Goal: Task Accomplishment & Management: Use online tool/utility

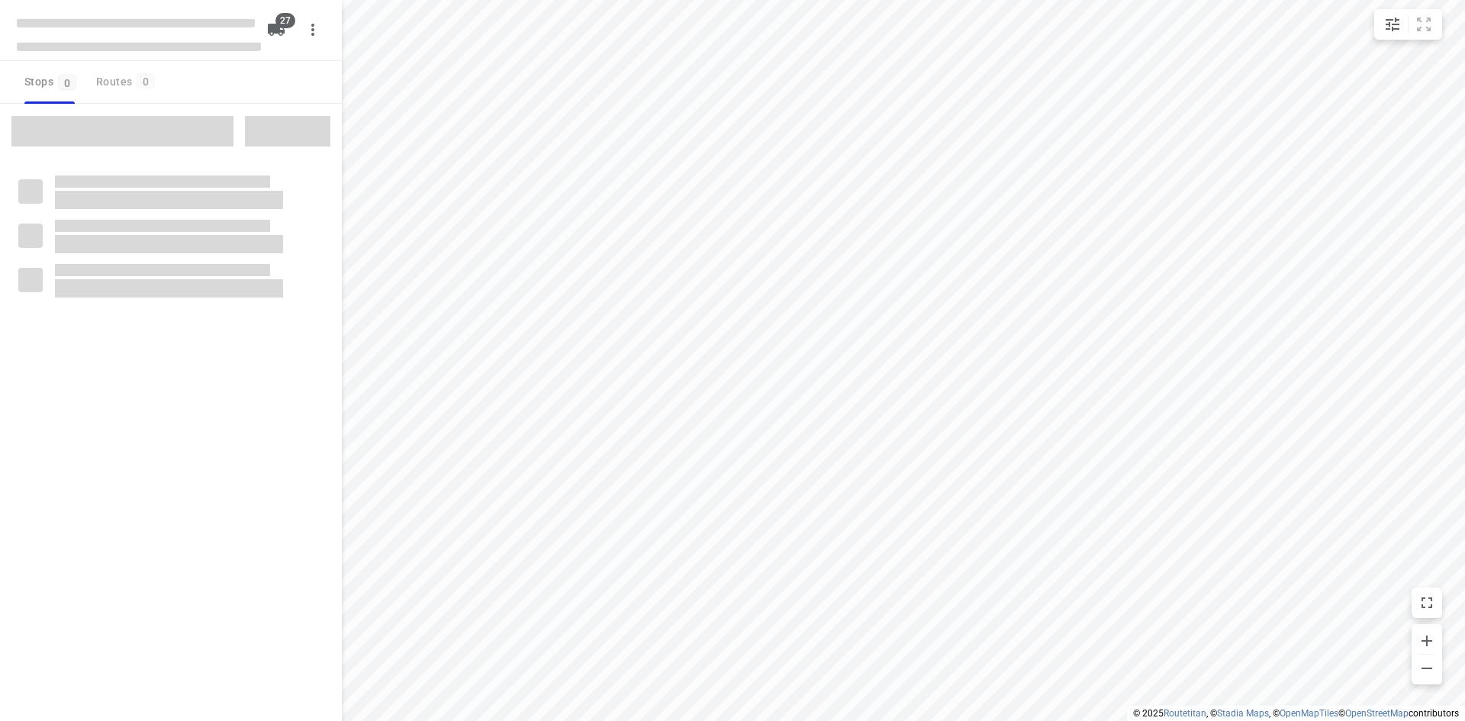
checkbox input "true"
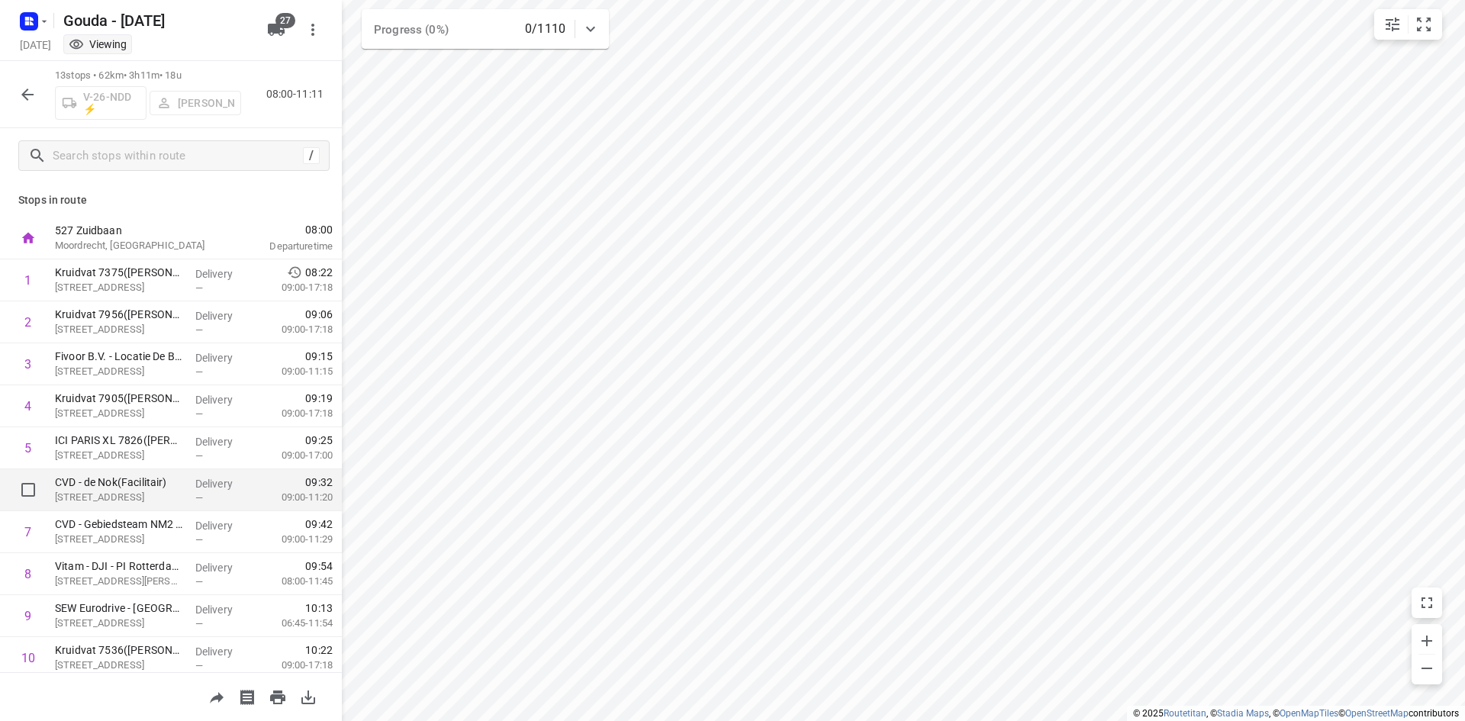
click at [115, 489] on p "CVD - de Nok(Facilitair)" at bounding box center [119, 482] width 128 height 15
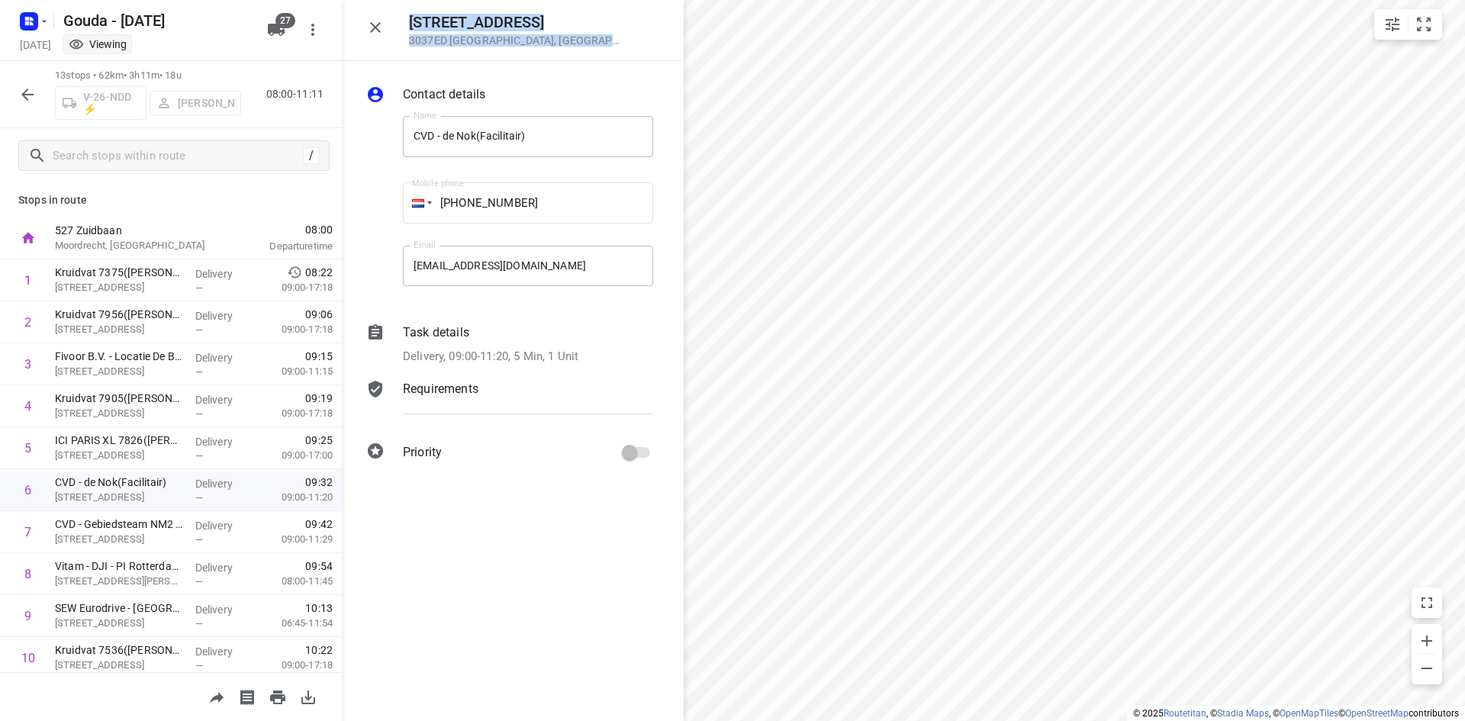
drag, startPoint x: 579, startPoint y: 47, endPoint x: 405, endPoint y: 21, distance: 175.9
click at [405, 21] on div "[STREET_ADDRESS]" at bounding box center [513, 30] width 342 height 61
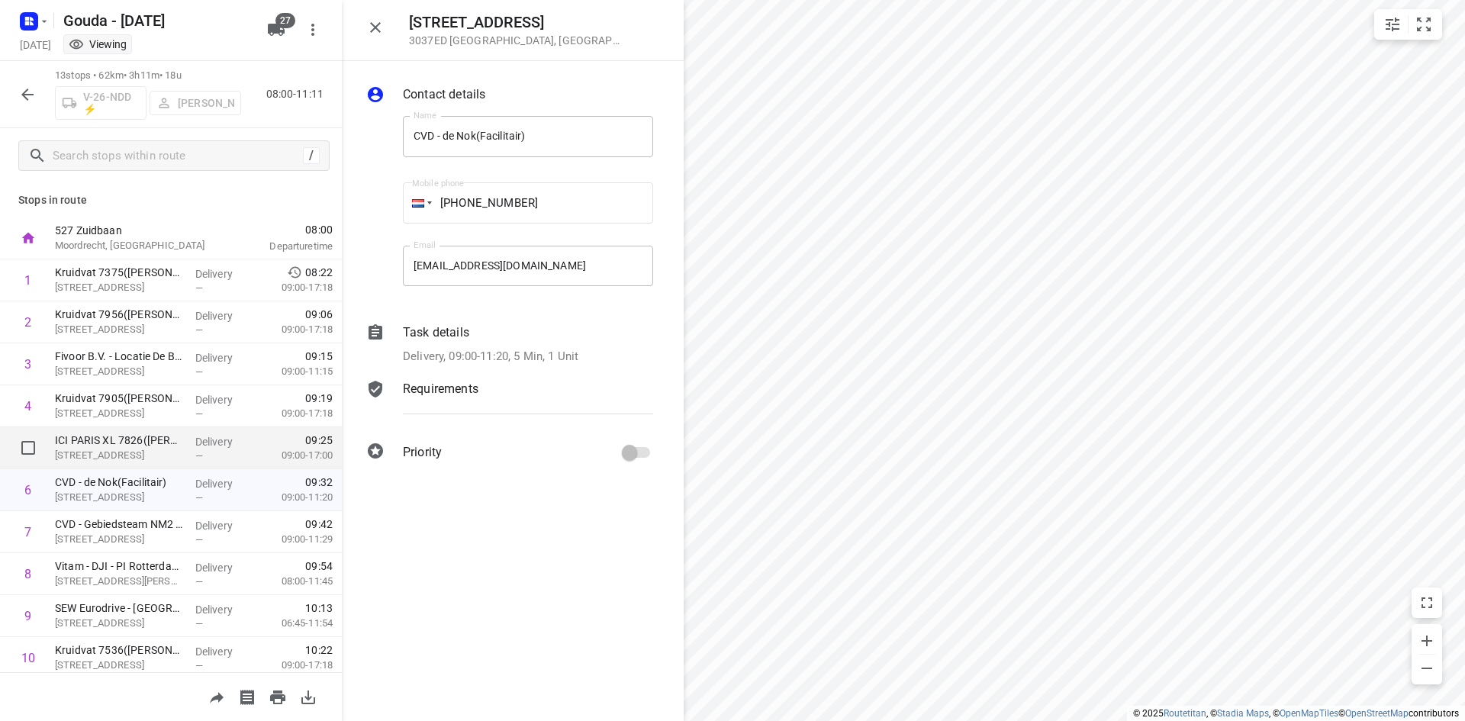
click at [112, 445] on p "ICI PARIS XL 7826([PERSON_NAME] - Actie ICI [GEOGRAPHIC_DATA])" at bounding box center [119, 440] width 128 height 15
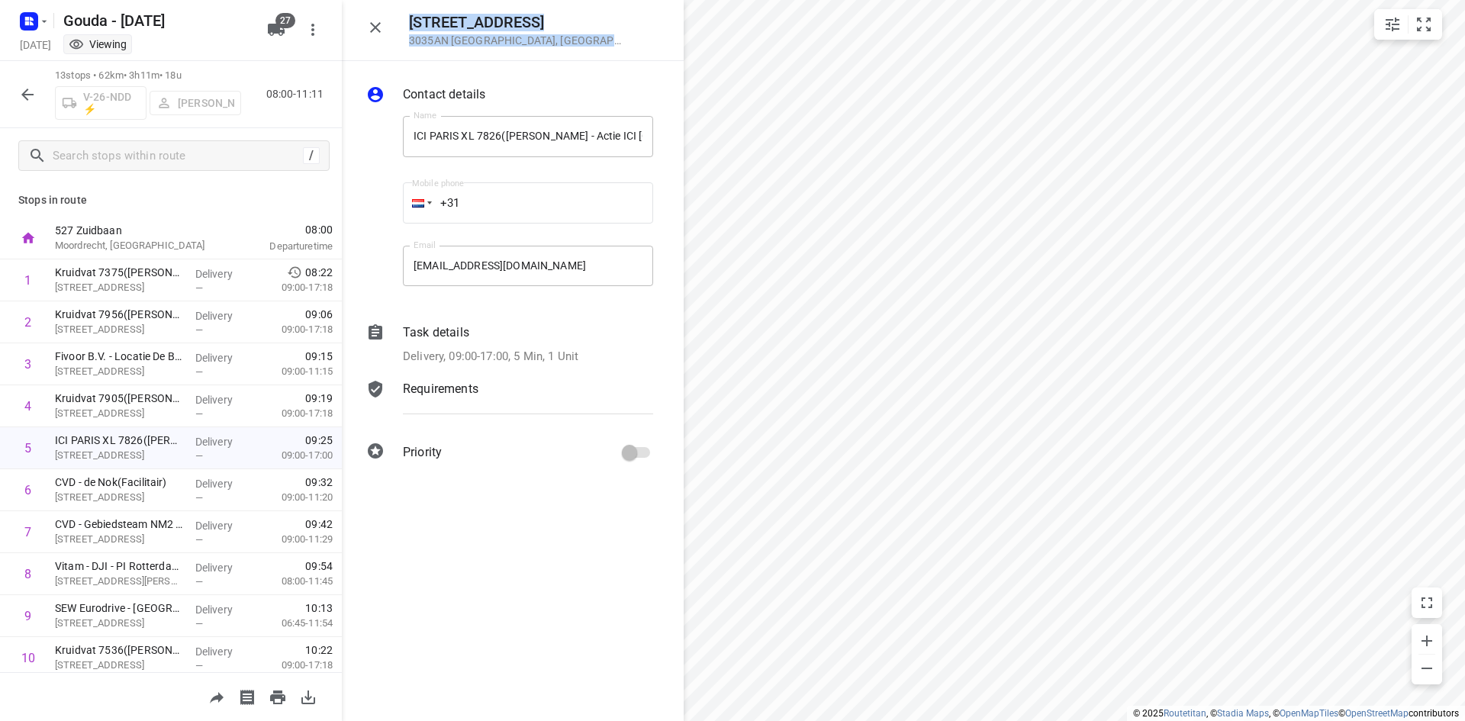
drag, startPoint x: 582, startPoint y: 40, endPoint x: 410, endPoint y: 17, distance: 173.2
click at [410, 17] on div "Zwart [STREET_ADDRESS]" at bounding box center [537, 30] width 256 height 33
copy div "Zwart [STREET_ADDRESS]"
drag, startPoint x: 119, startPoint y: 497, endPoint x: 140, endPoint y: 485, distance: 24.6
click at [119, 497] on p "[STREET_ADDRESS]" at bounding box center [119, 497] width 128 height 15
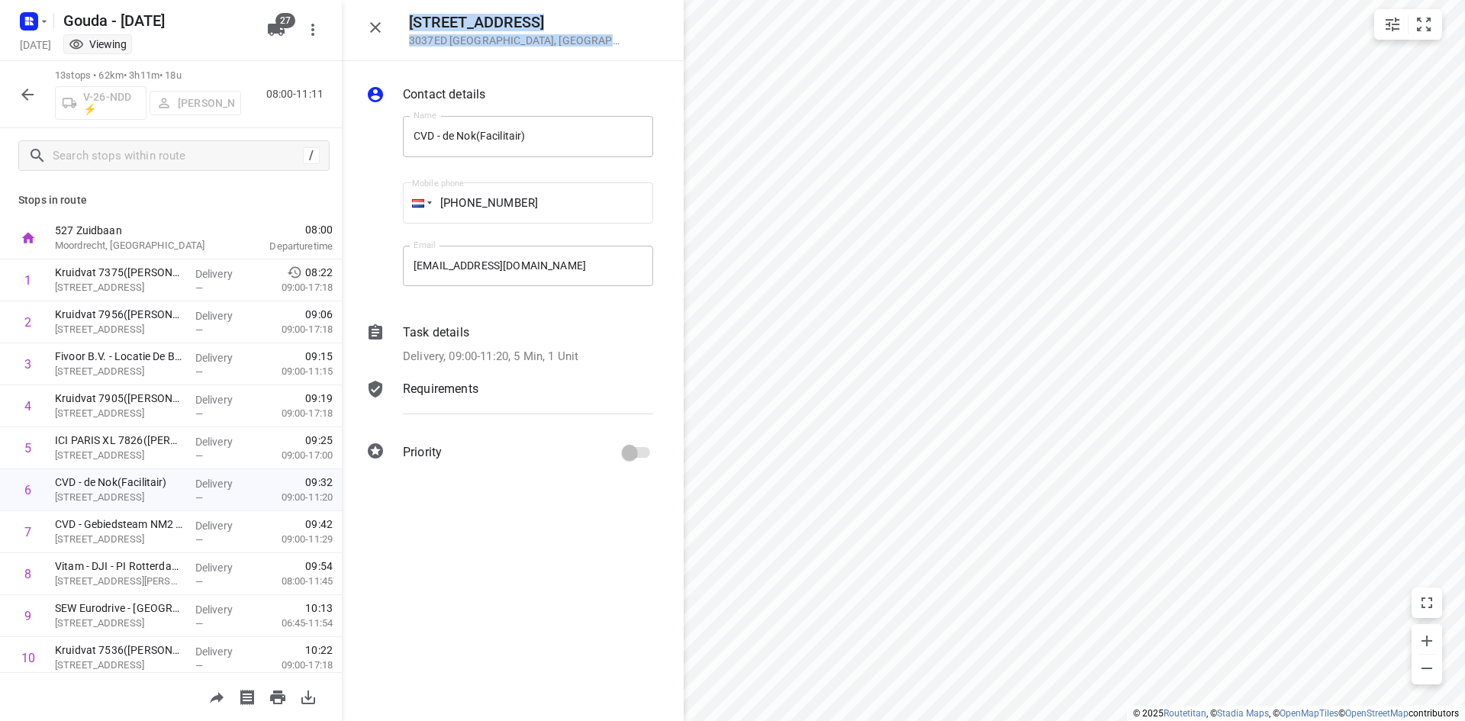
drag, startPoint x: 572, startPoint y: 40, endPoint x: 410, endPoint y: 13, distance: 163.9
click at [410, 13] on div "Bergweg 109 3037ED Rotterdam , Netherlands" at bounding box center [513, 30] width 342 height 61
copy div "Bergweg 109 3037ED Rotterdam , Netherlands"
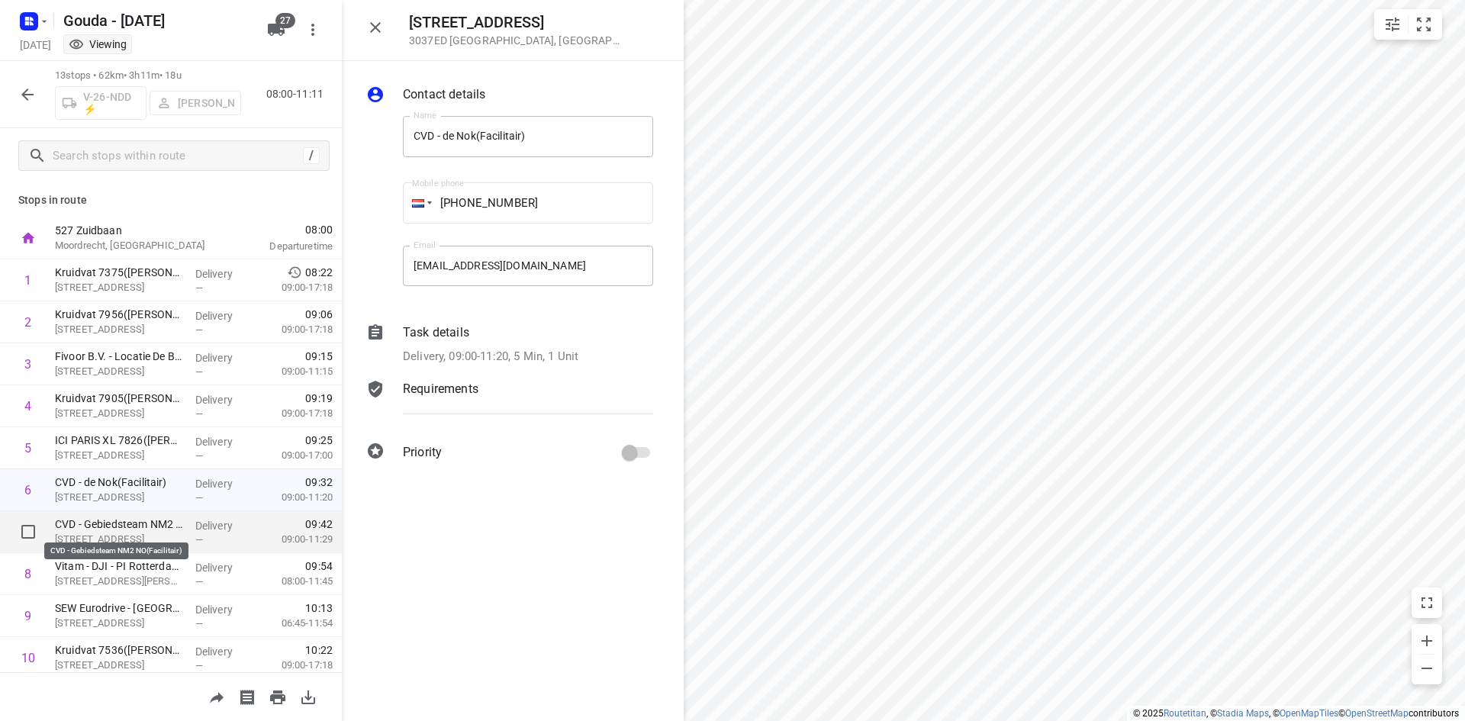
click at [146, 525] on p "CVD - Gebiedsteam NM2 NO(Facilitair)" at bounding box center [119, 523] width 128 height 15
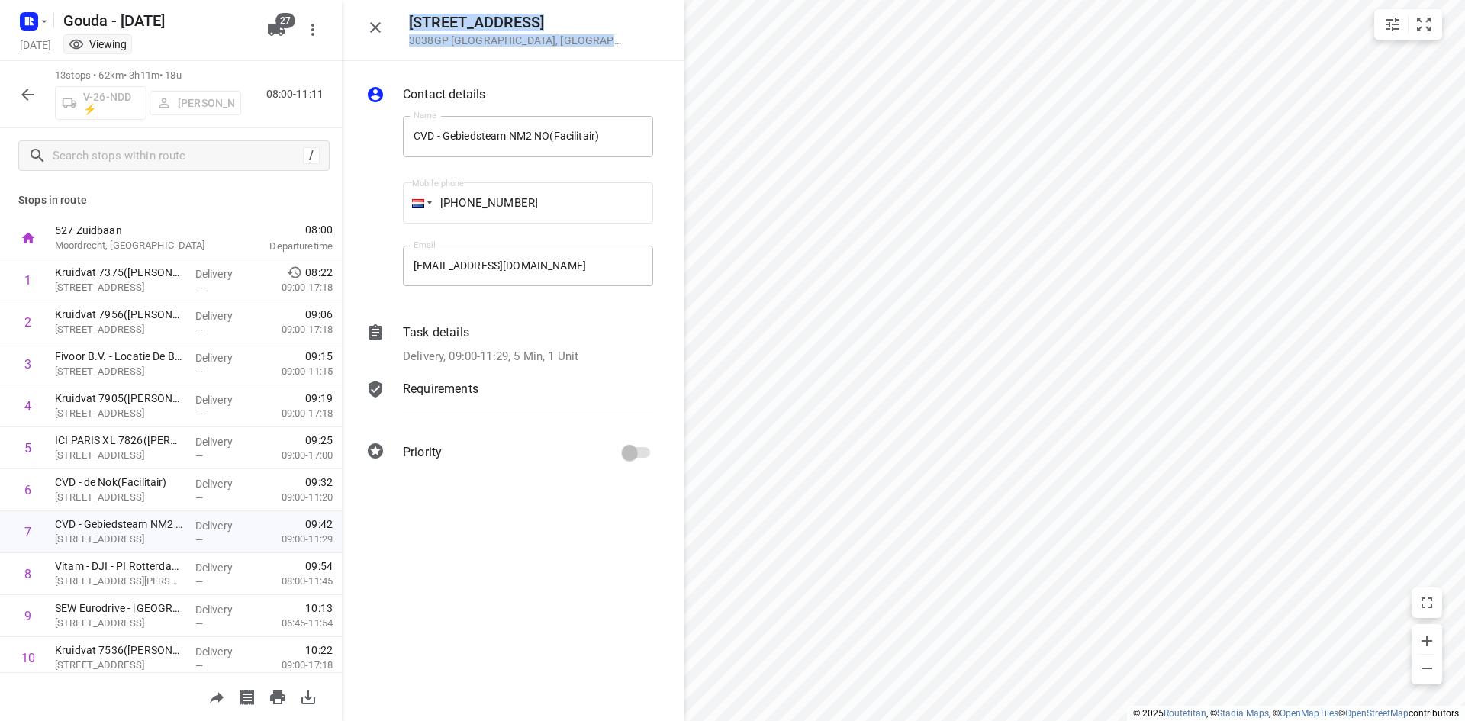
drag, startPoint x: 574, startPoint y: 43, endPoint x: 411, endPoint y: 29, distance: 163.8
click at [411, 29] on div "Noorderkanaalweg 100 3038GP Rotterdam , Netherlands" at bounding box center [537, 30] width 256 height 33
copy div "Noorderkanaalweg 100 3038GP Rotterdam , Netherlands"
click at [373, 31] on icon "button" at bounding box center [375, 27] width 18 height 18
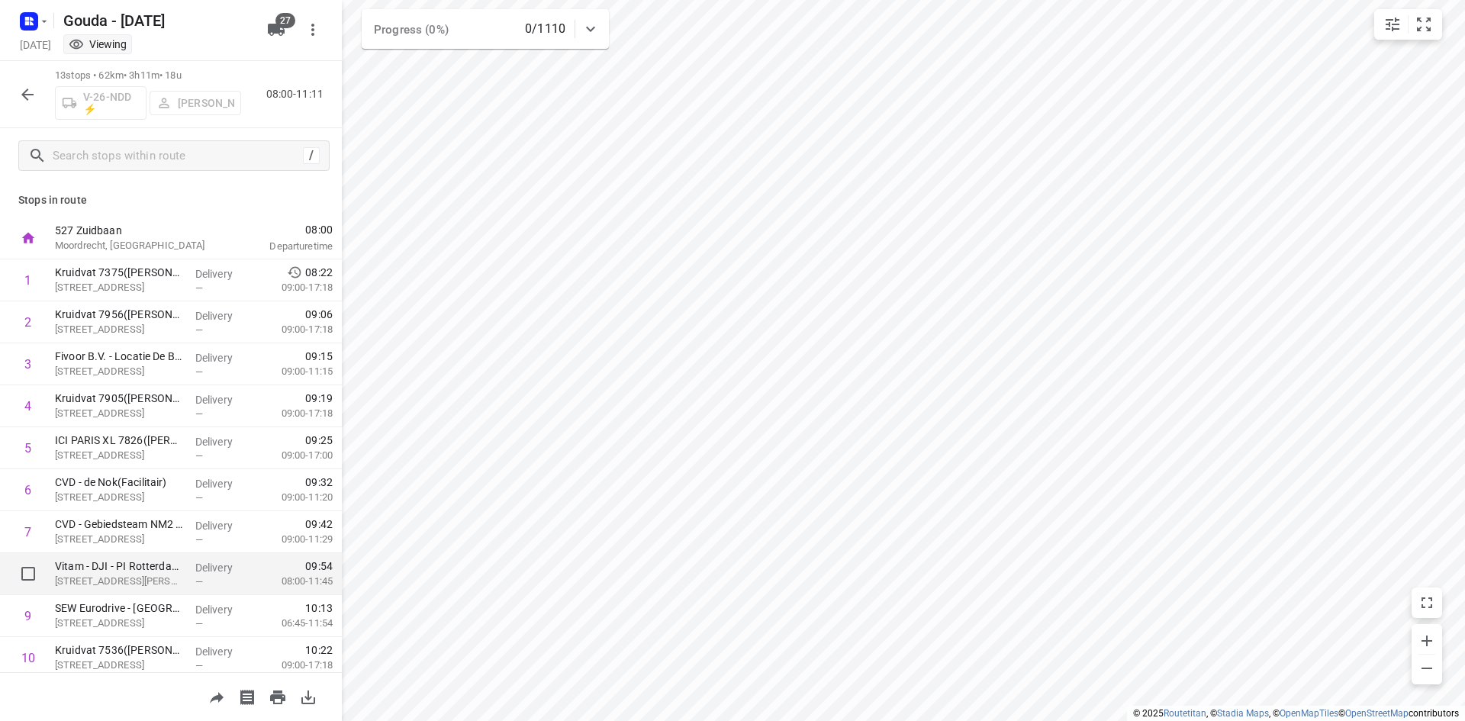
click at [136, 574] on p "Professor Jonkersweg 7, Rotterdam" at bounding box center [119, 581] width 128 height 15
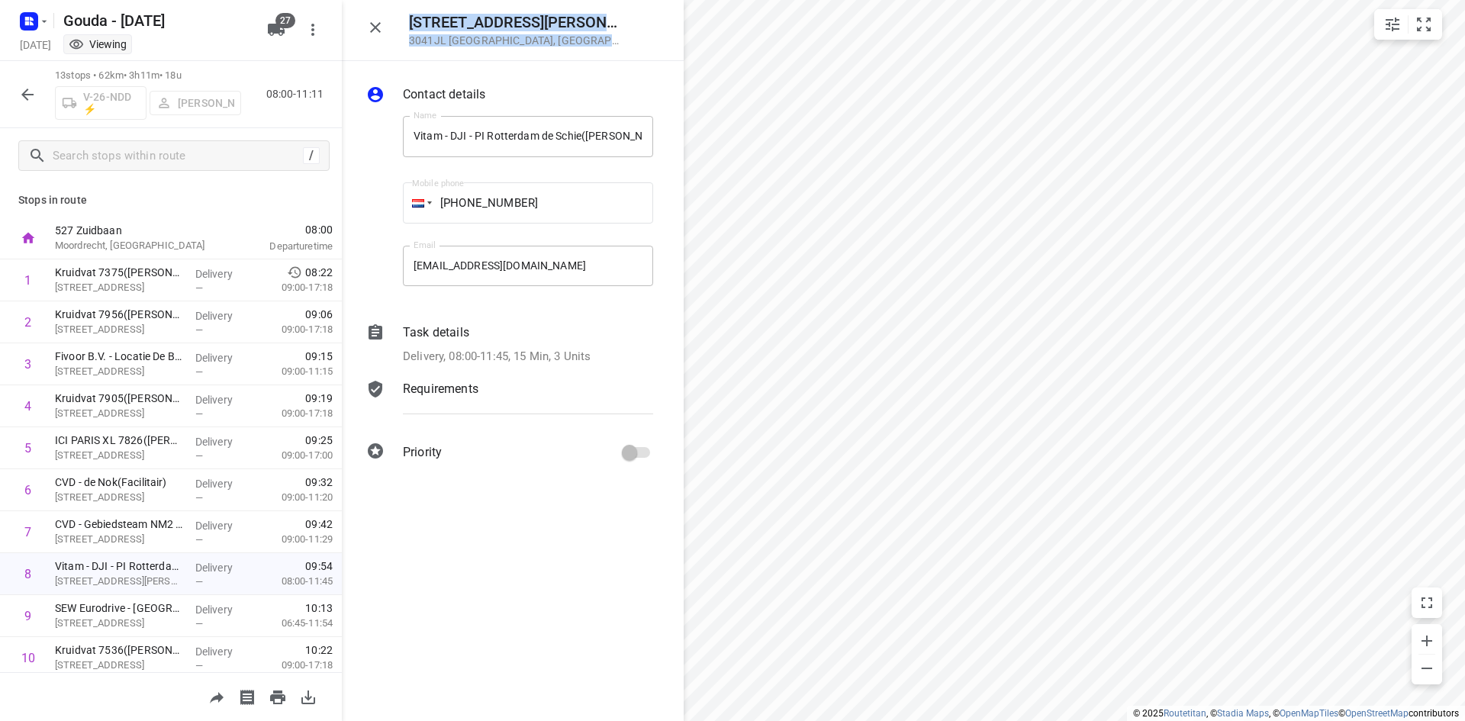
drag, startPoint x: 574, startPoint y: 41, endPoint x: 407, endPoint y: 17, distance: 169.6
click at [407, 17] on div "Professor Jonkersweg 7 3041JL Rotterdam , Netherlands" at bounding box center [513, 30] width 342 height 61
copy div "Professor Jonkersweg 7 3041JL Rotterdam , Netherlands"
drag, startPoint x: 475, startPoint y: 347, endPoint x: 553, endPoint y: 363, distance: 79.4
click at [478, 348] on p "Delivery, 08:00-11:45, 15 Min, 3 Units" at bounding box center [497, 357] width 188 height 18
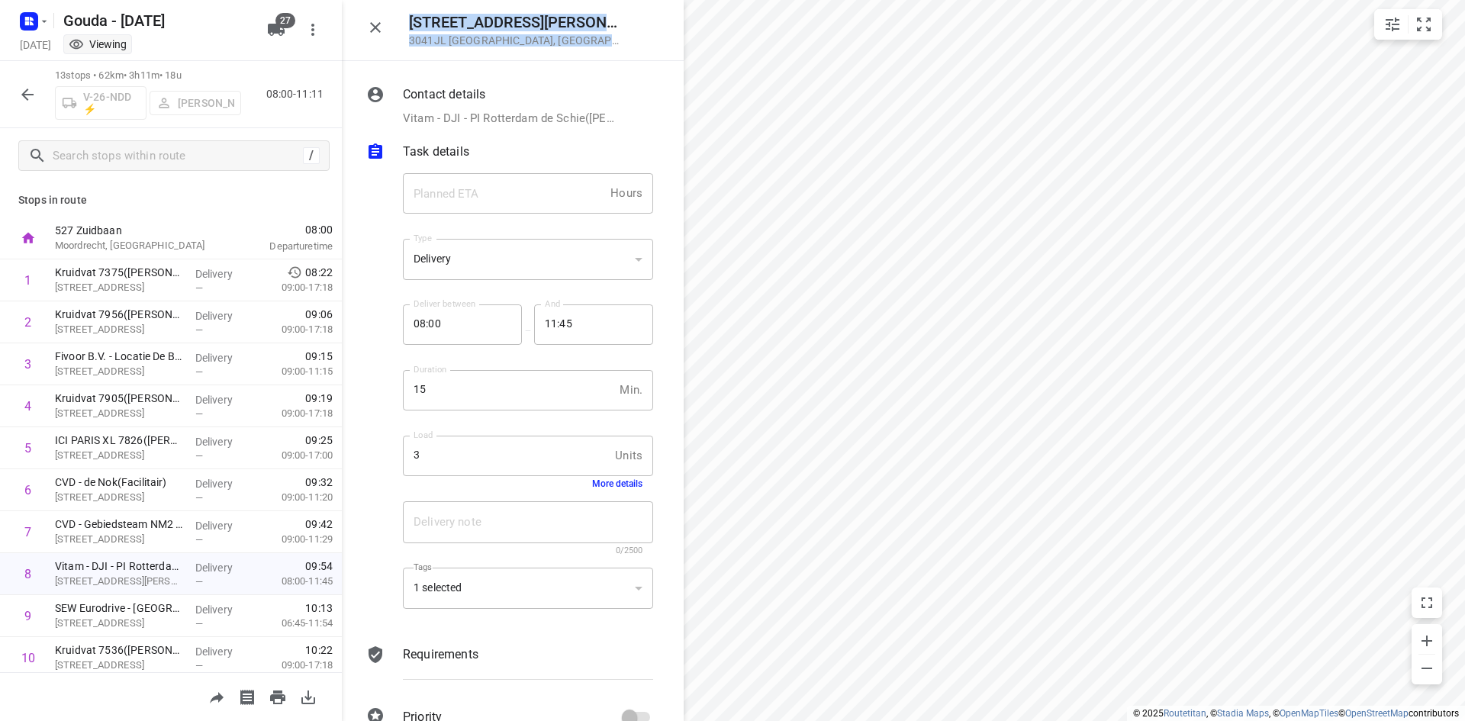
click at [610, 482] on button "More details" at bounding box center [617, 483] width 50 height 11
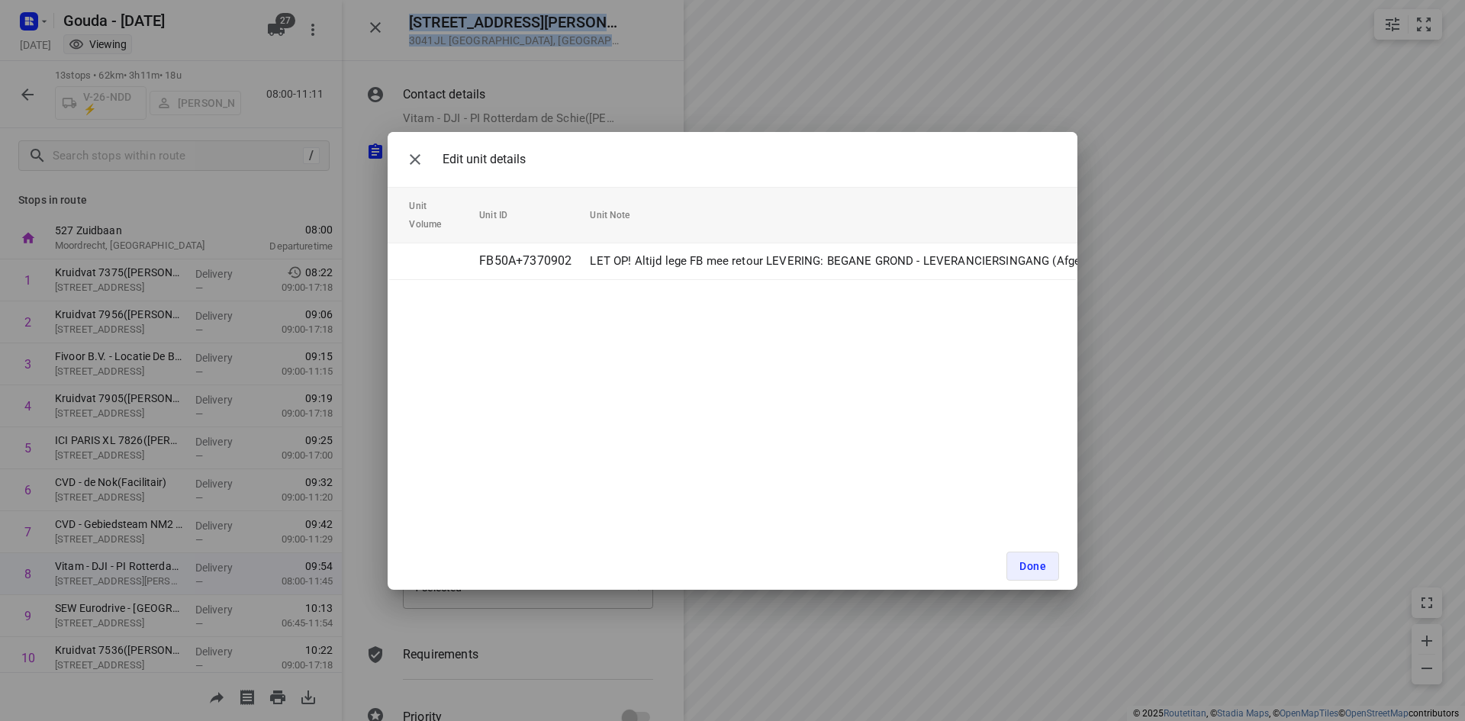
scroll to position [0, 290]
drag, startPoint x: 429, startPoint y: 158, endPoint x: 425, endPoint y: 191, distance: 33.0
click at [428, 158] on button "button" at bounding box center [415, 159] width 31 height 31
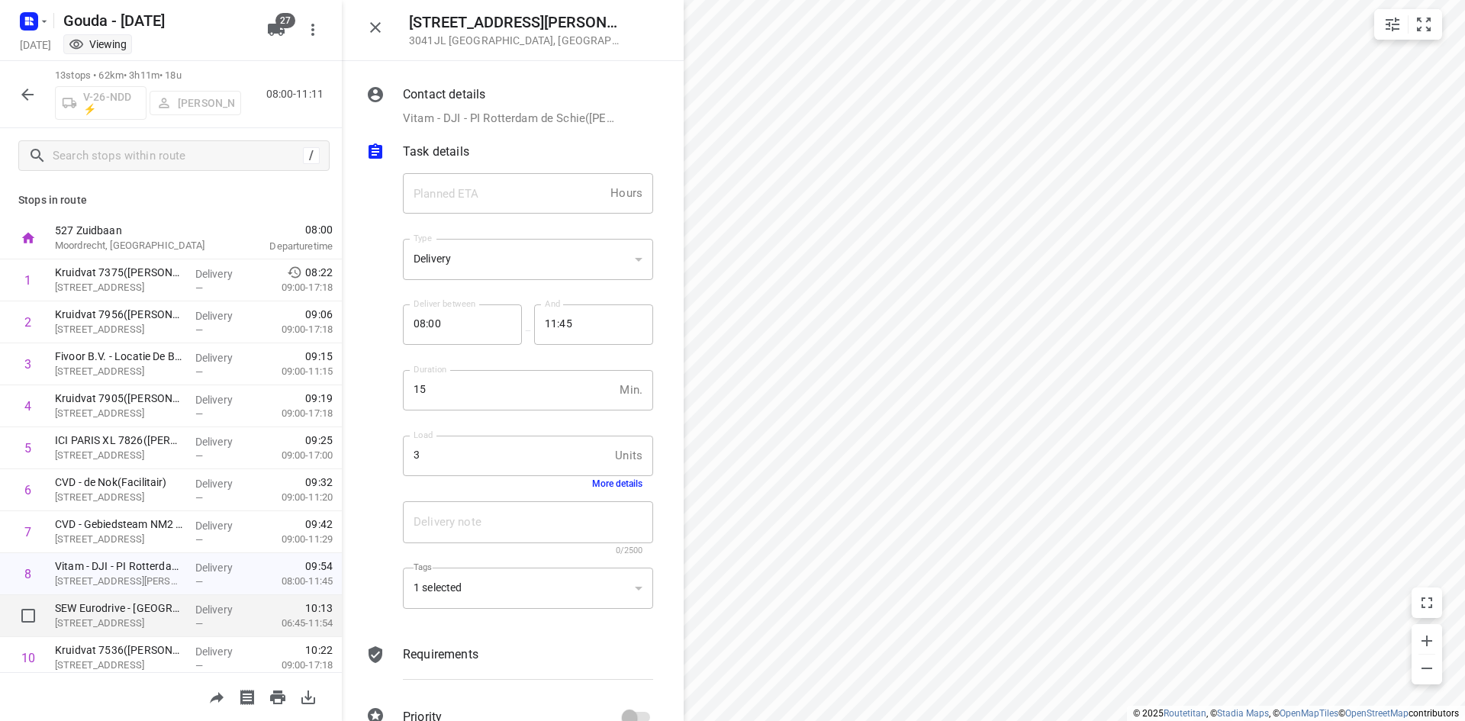
click at [143, 604] on p "SEW Eurodrive - Rotterdam(Nadine van Trier)" at bounding box center [119, 607] width 128 height 15
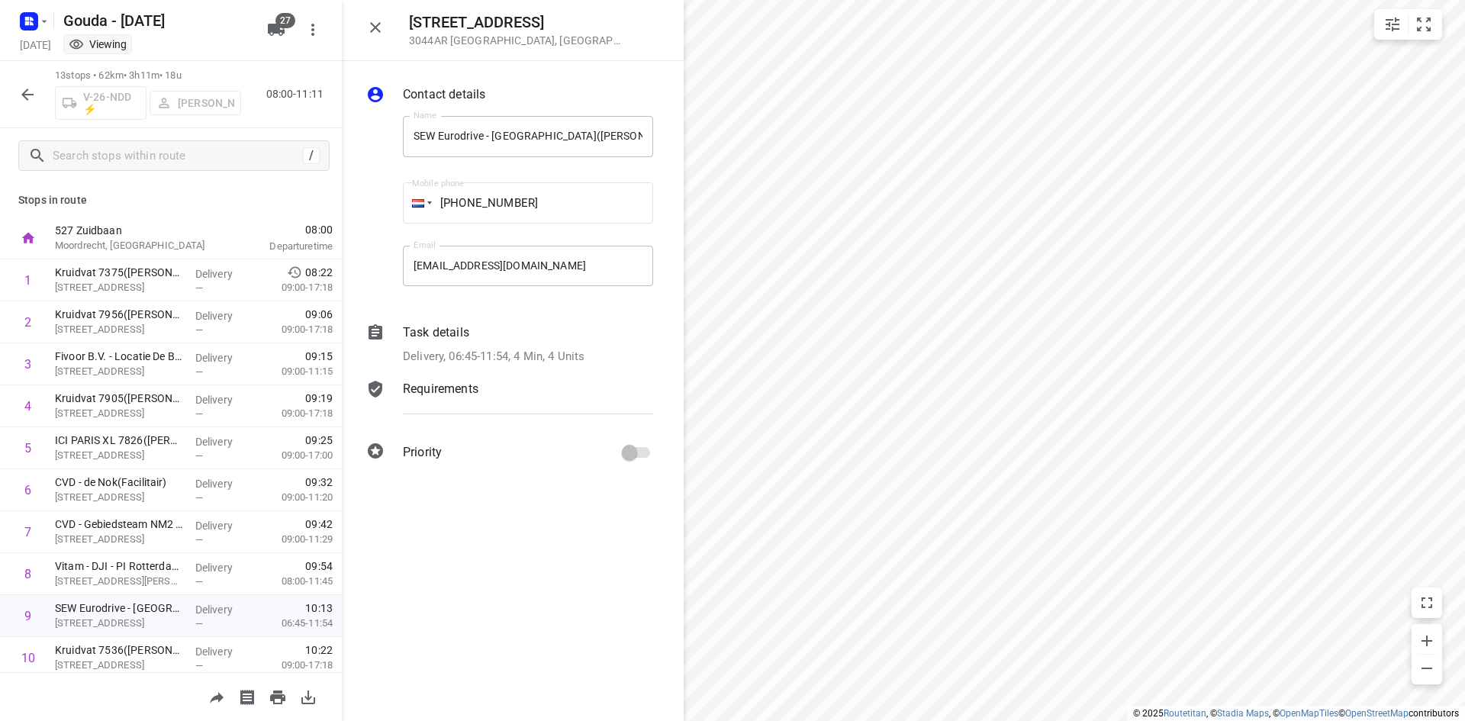
click at [507, 338] on div "Task details" at bounding box center [528, 332] width 250 height 18
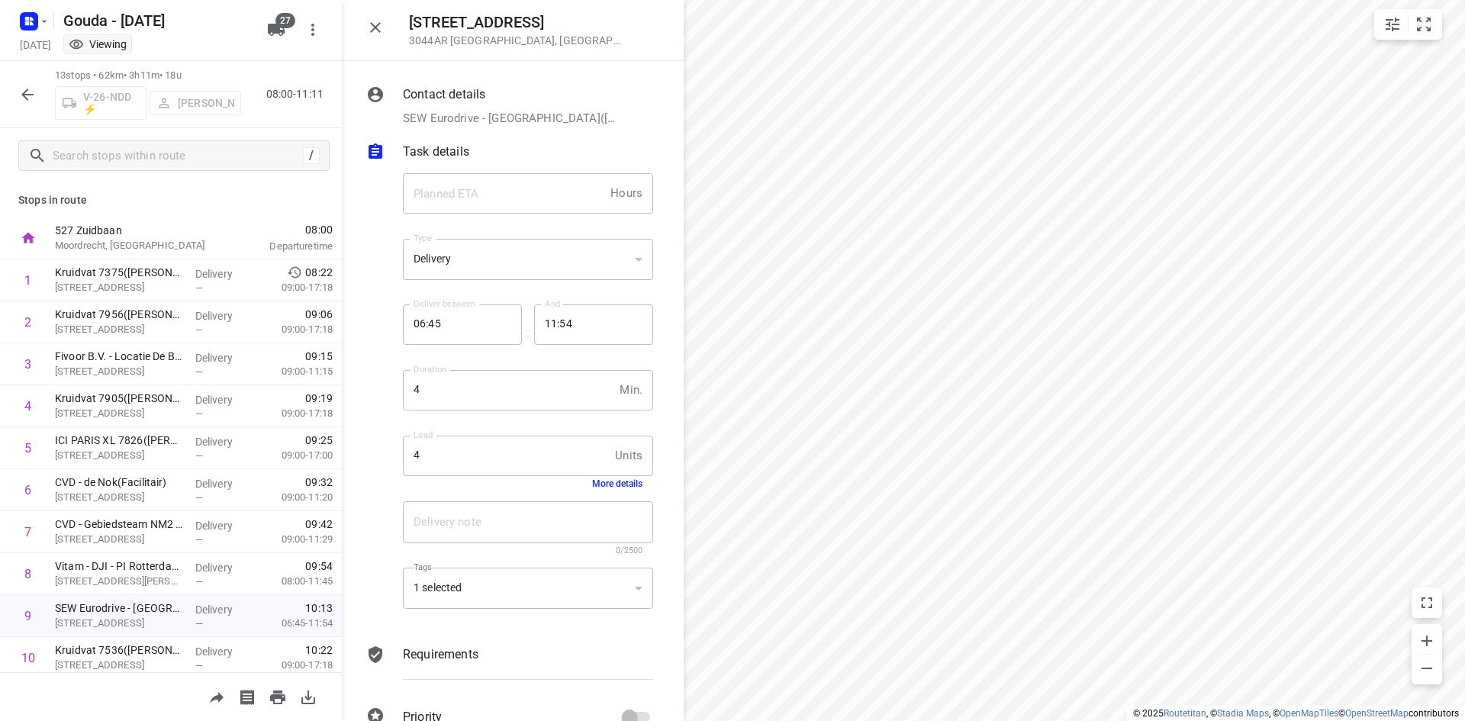
click at [598, 483] on button "More details" at bounding box center [617, 483] width 50 height 11
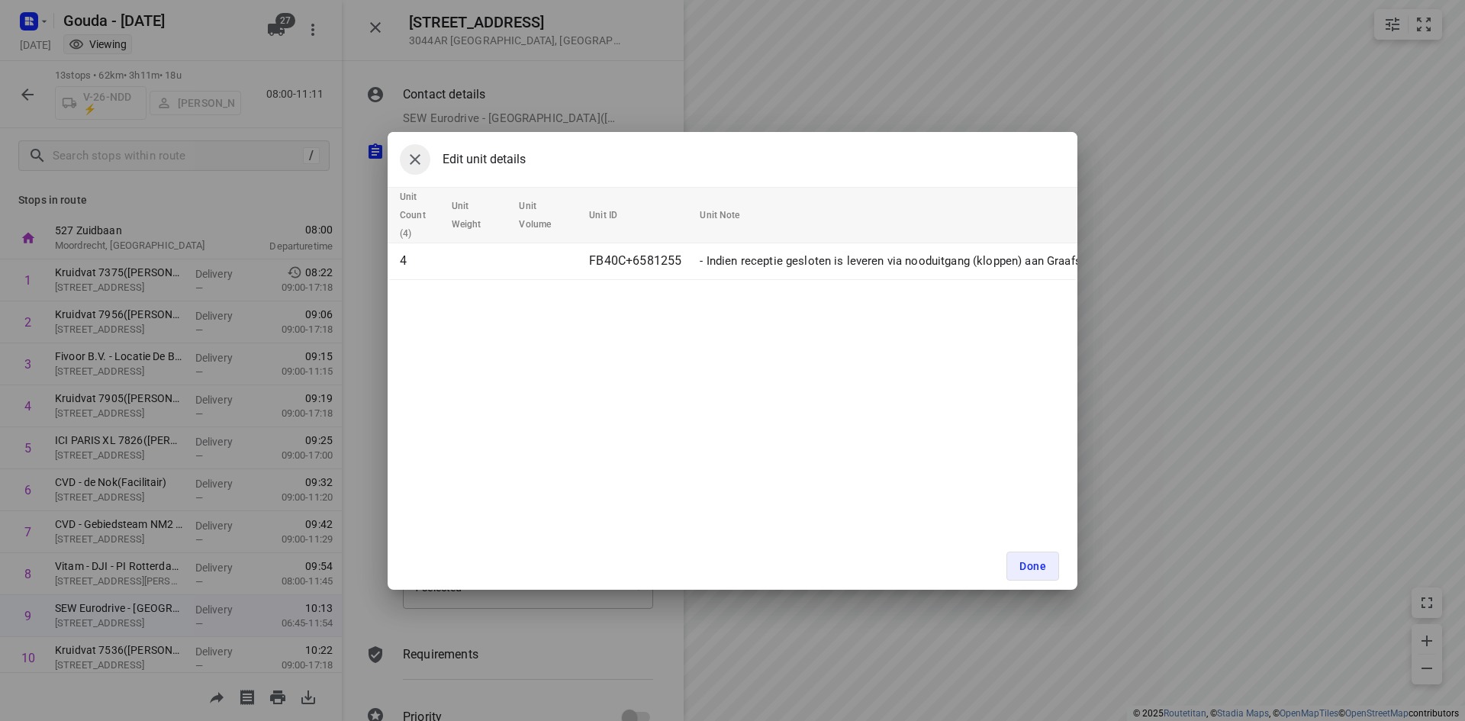
click at [408, 150] on icon "button" at bounding box center [415, 159] width 18 height 18
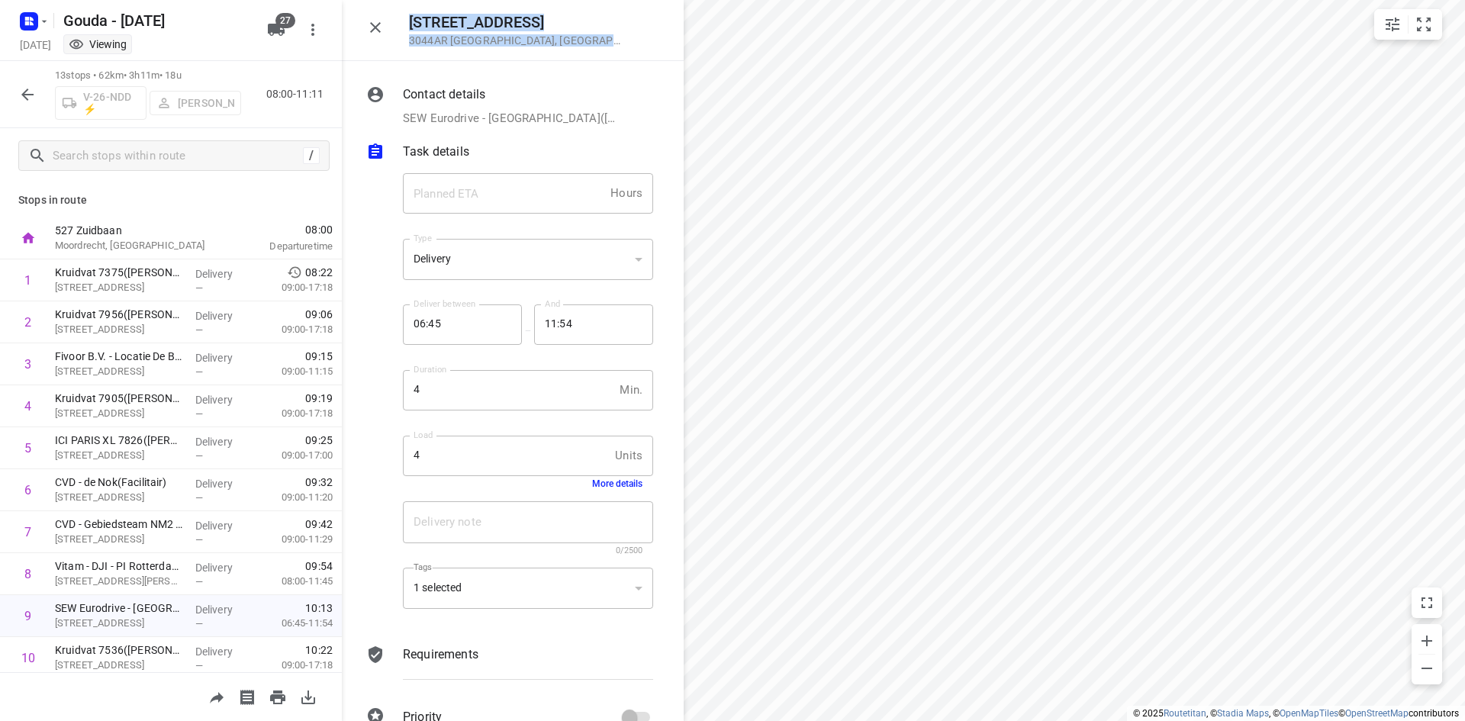
drag, startPoint x: 571, startPoint y: 38, endPoint x: 409, endPoint y: 10, distance: 164.2
click at [409, 10] on div "Industrieweg 175 3044AR Rotterdam , Netherlands" at bounding box center [513, 30] width 342 height 61
copy div "Industrieweg 175 3044AR Rotterdam , Netherlands"
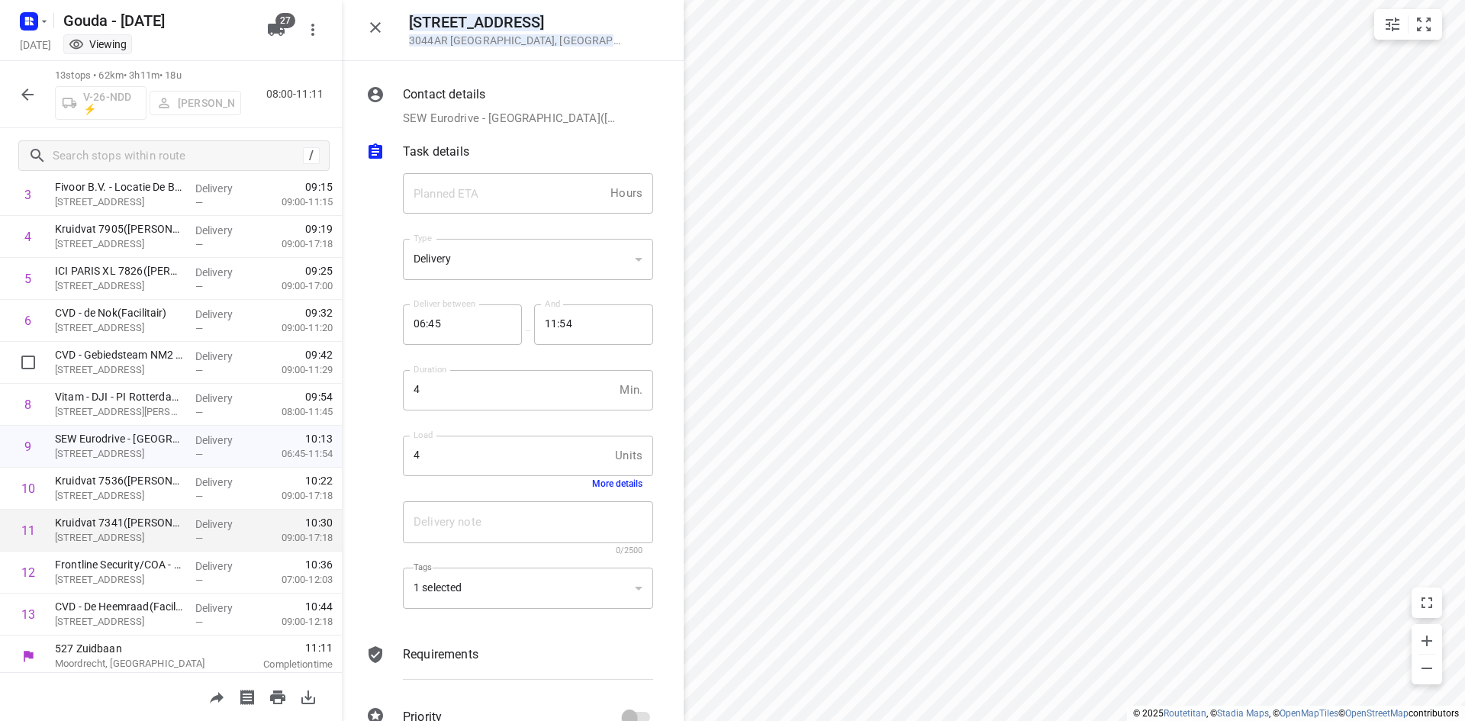
scroll to position [175, 0]
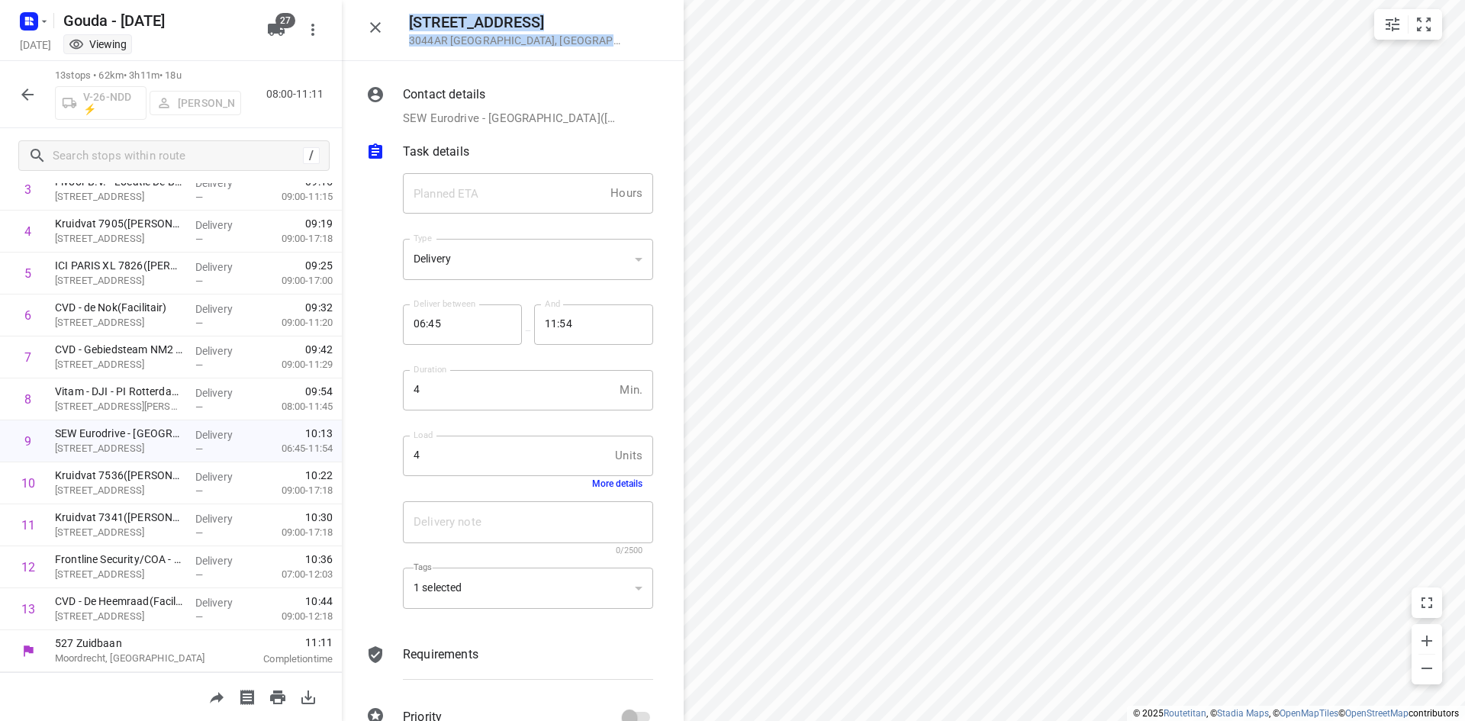
click at [592, 479] on button "More details" at bounding box center [617, 483] width 50 height 11
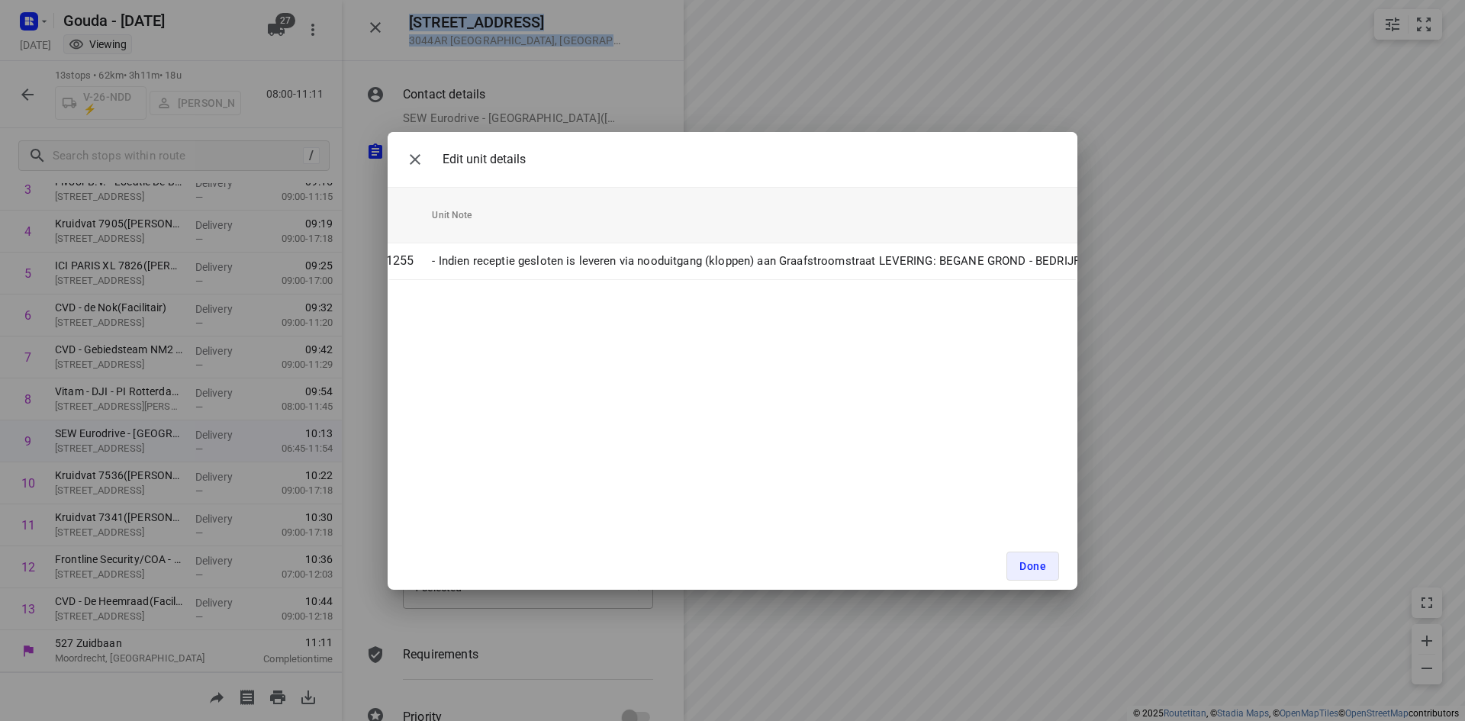
scroll to position [0, 478]
click at [416, 163] on icon "button" at bounding box center [415, 159] width 18 height 18
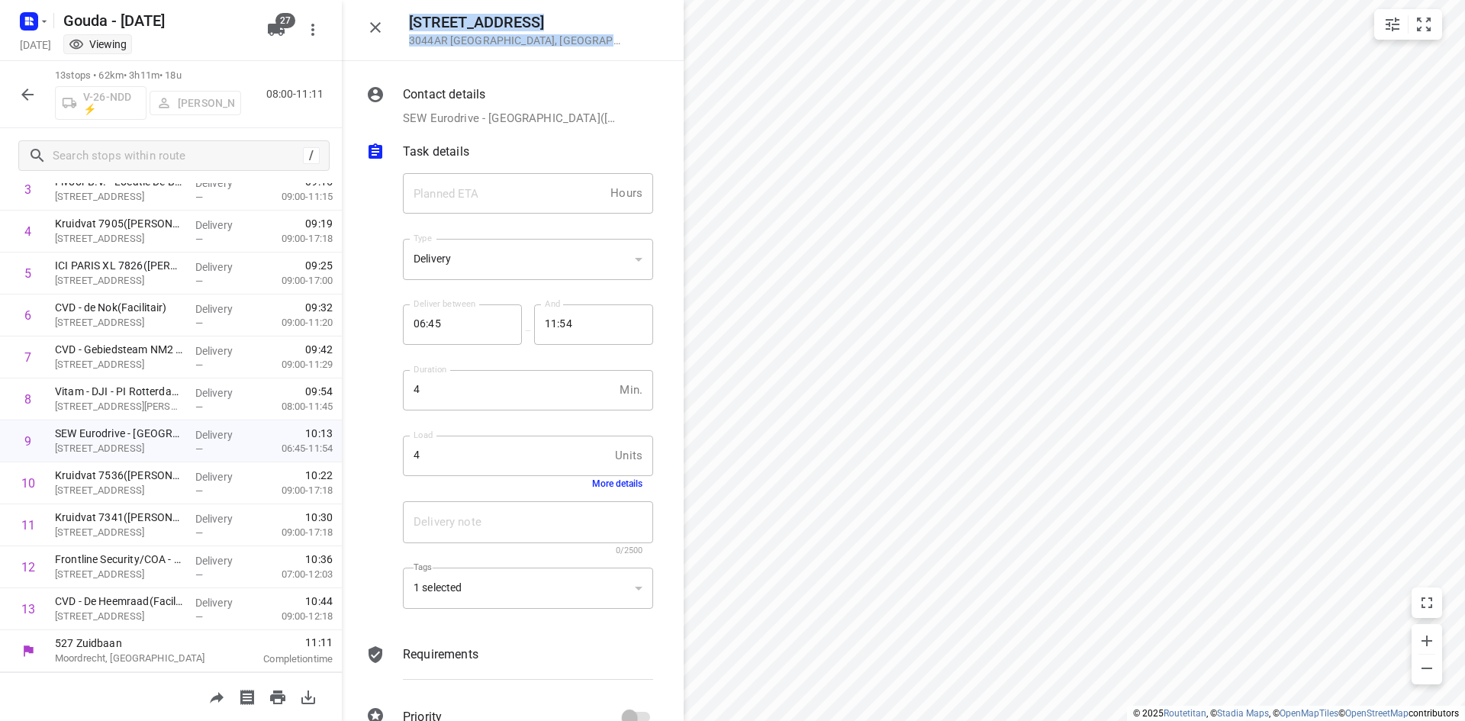
drag, startPoint x: 368, startPoint y: 37, endPoint x: 389, endPoint y: 60, distance: 31.9
click at [368, 37] on button "button" at bounding box center [375, 27] width 31 height 31
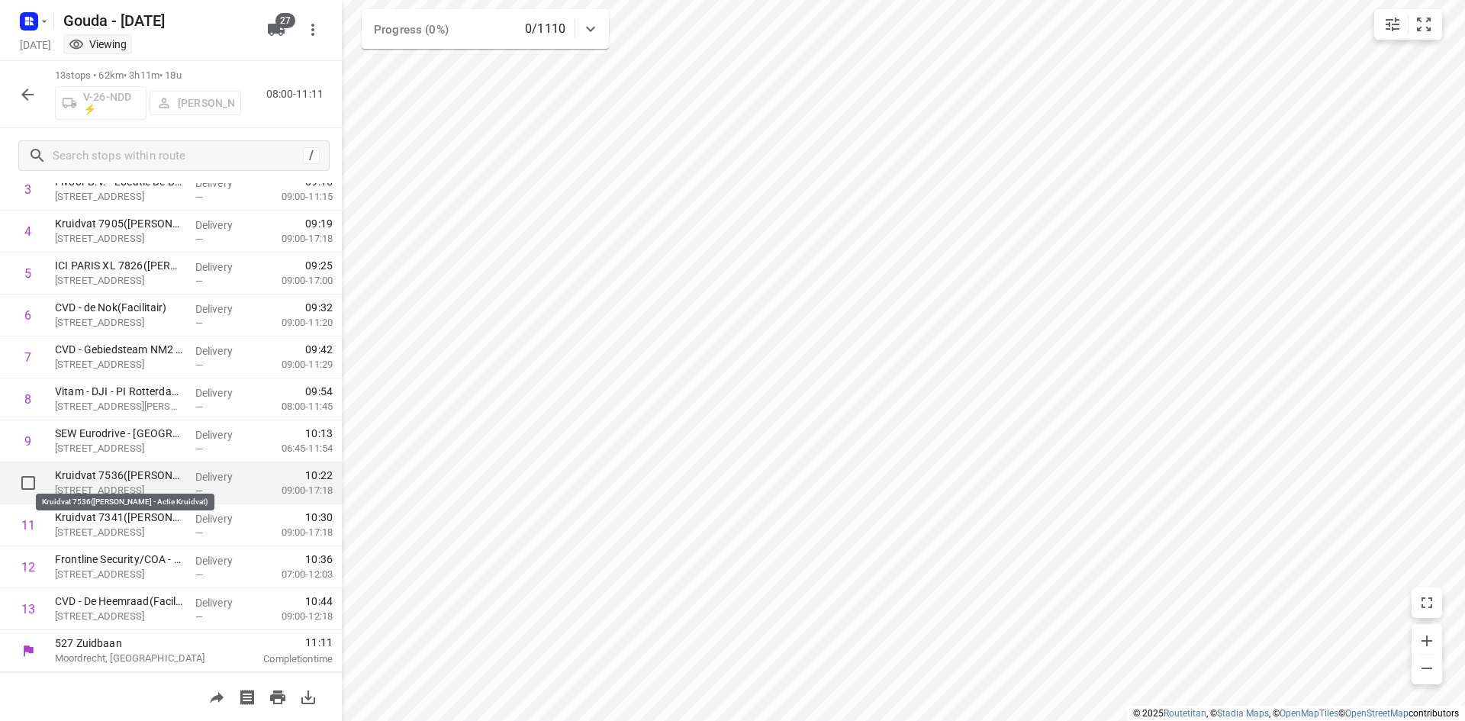
click at [156, 471] on p "Kruidvat 7536(A.S. Watson - Actie Kruidvat)" at bounding box center [119, 475] width 128 height 15
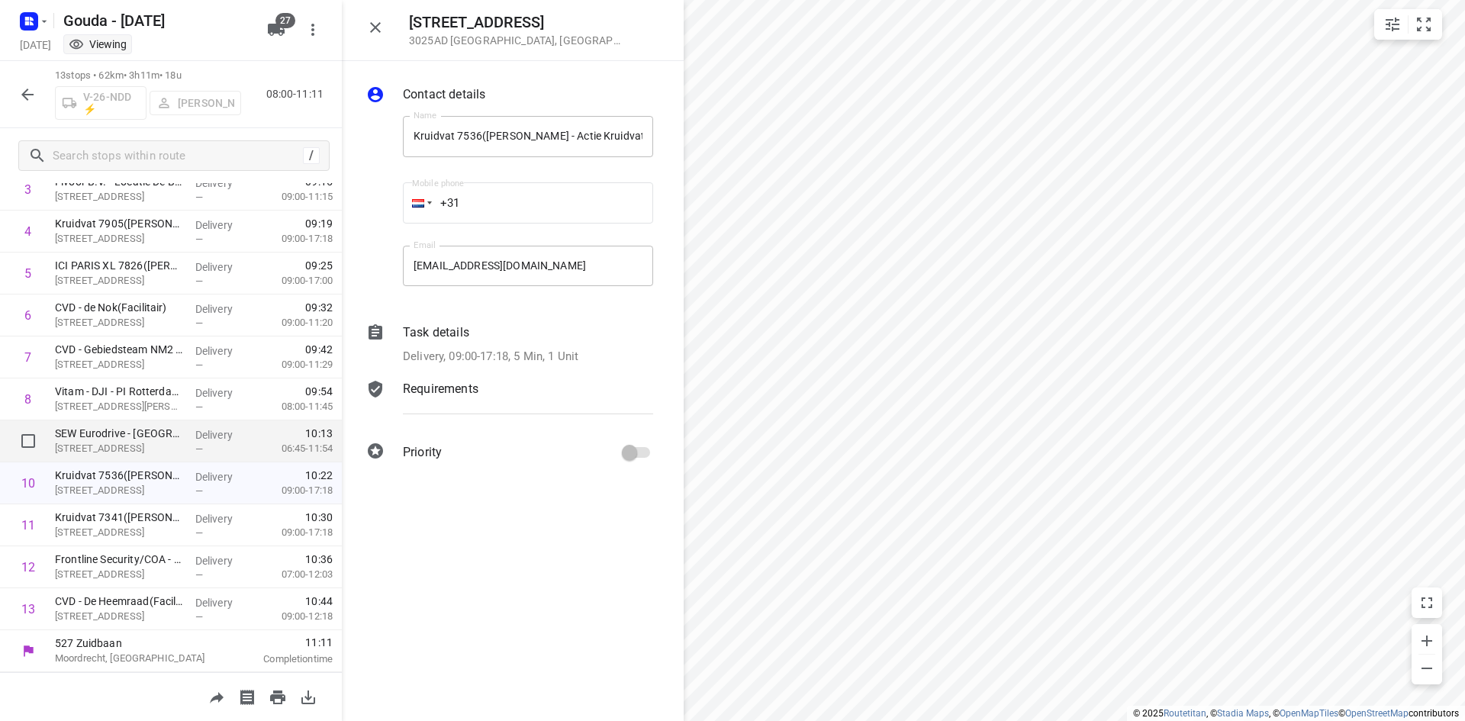
click at [105, 443] on p "Industrieweg 175, Rotterdam" at bounding box center [119, 448] width 128 height 15
click at [468, 335] on p "Task details" at bounding box center [436, 332] width 66 height 18
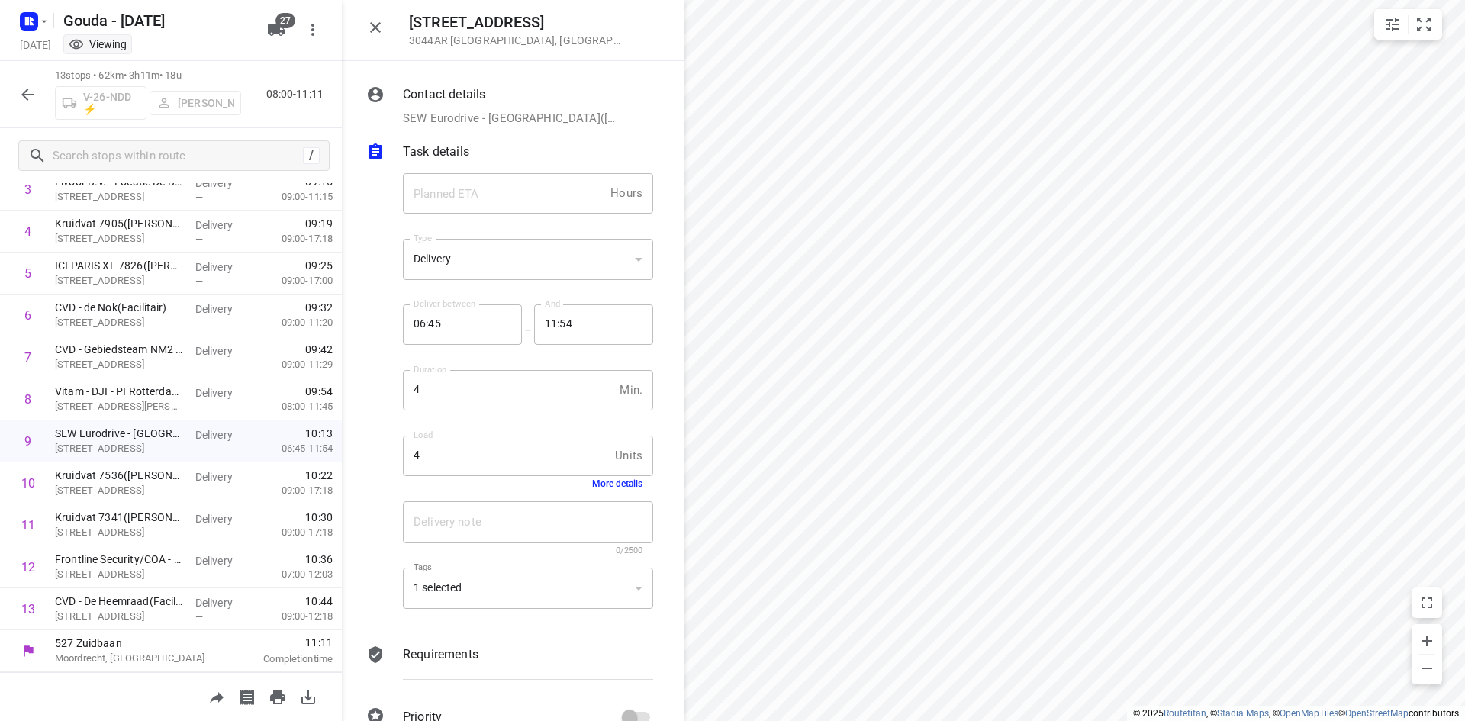
click at [592, 481] on button "More details" at bounding box center [617, 483] width 50 height 11
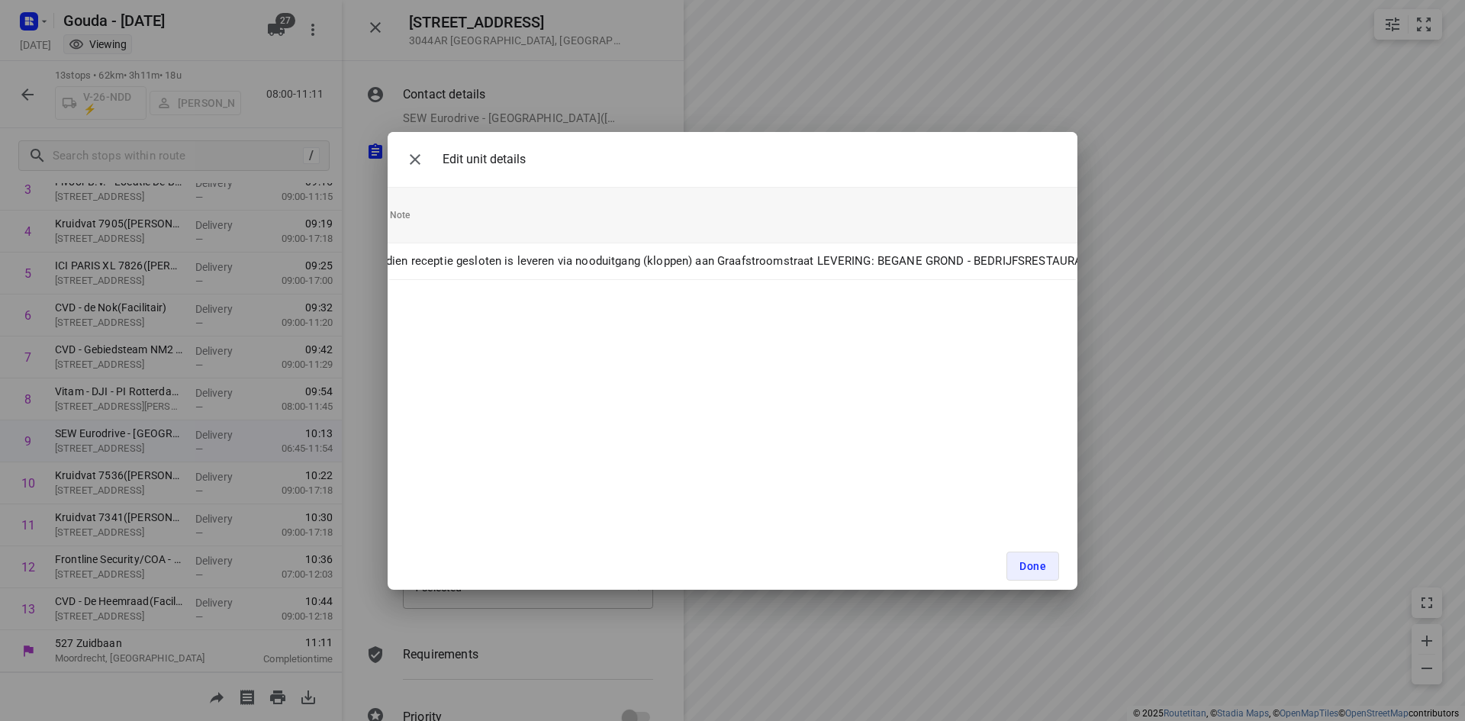
scroll to position [0, 344]
click at [420, 160] on icon "button" at bounding box center [415, 159] width 18 height 18
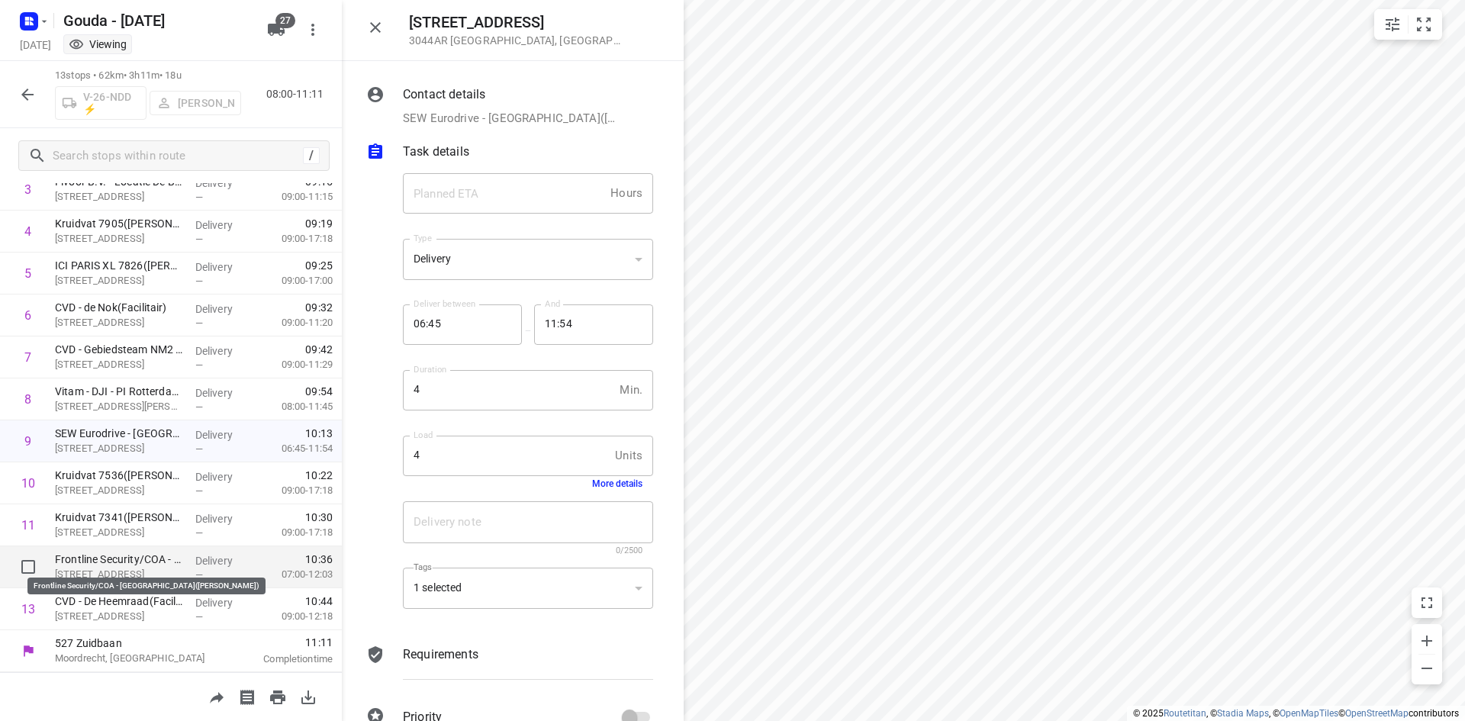
click at [112, 555] on p "Frontline Security/COA - Rotterdam(Nigel Jegen)" at bounding box center [119, 559] width 128 height 15
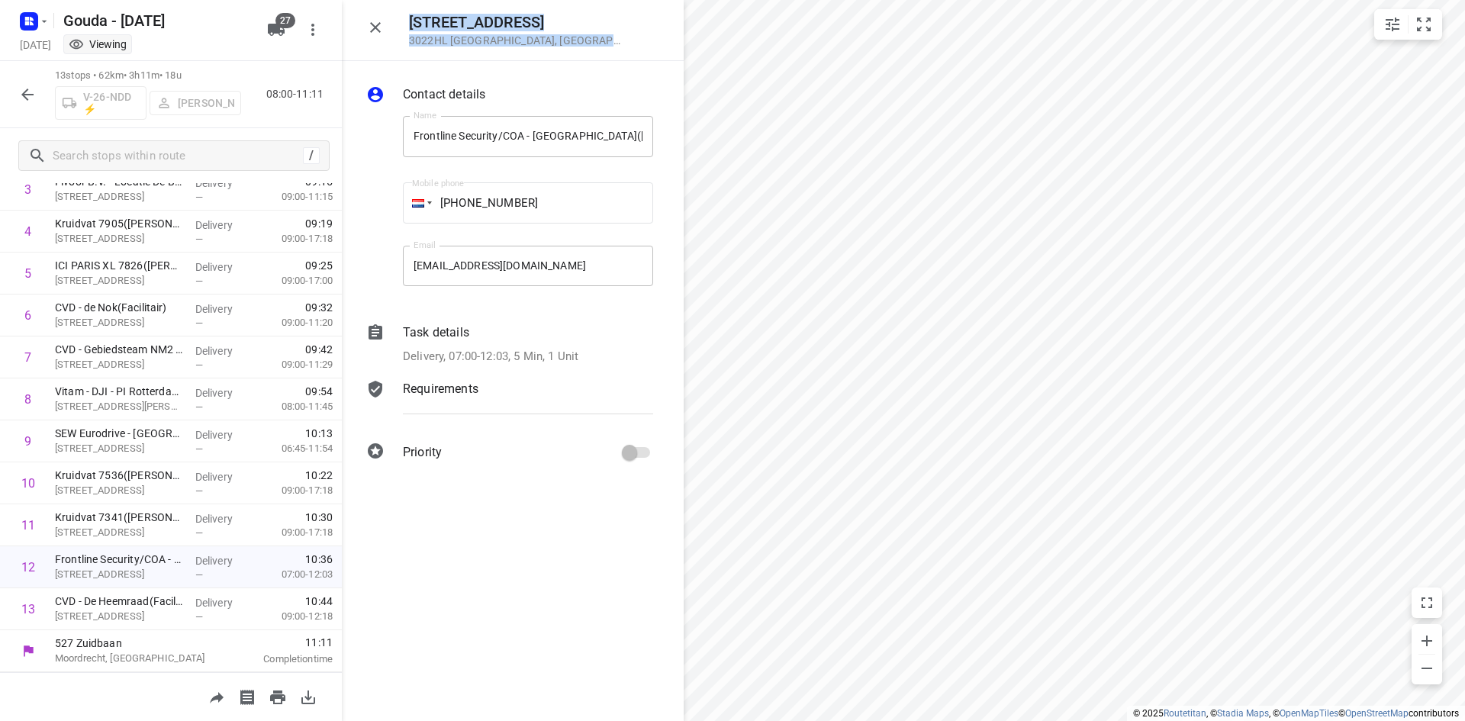
drag, startPoint x: 585, startPoint y: 43, endPoint x: 392, endPoint y: 6, distance: 196.6
click at [392, 6] on div "Aelbrechtskade 2 3022HL Rotterdam , Netherlands" at bounding box center [513, 30] width 342 height 61
copy div "Aelbrechtskade 2 3022HL Rotterdam , Netherlands"
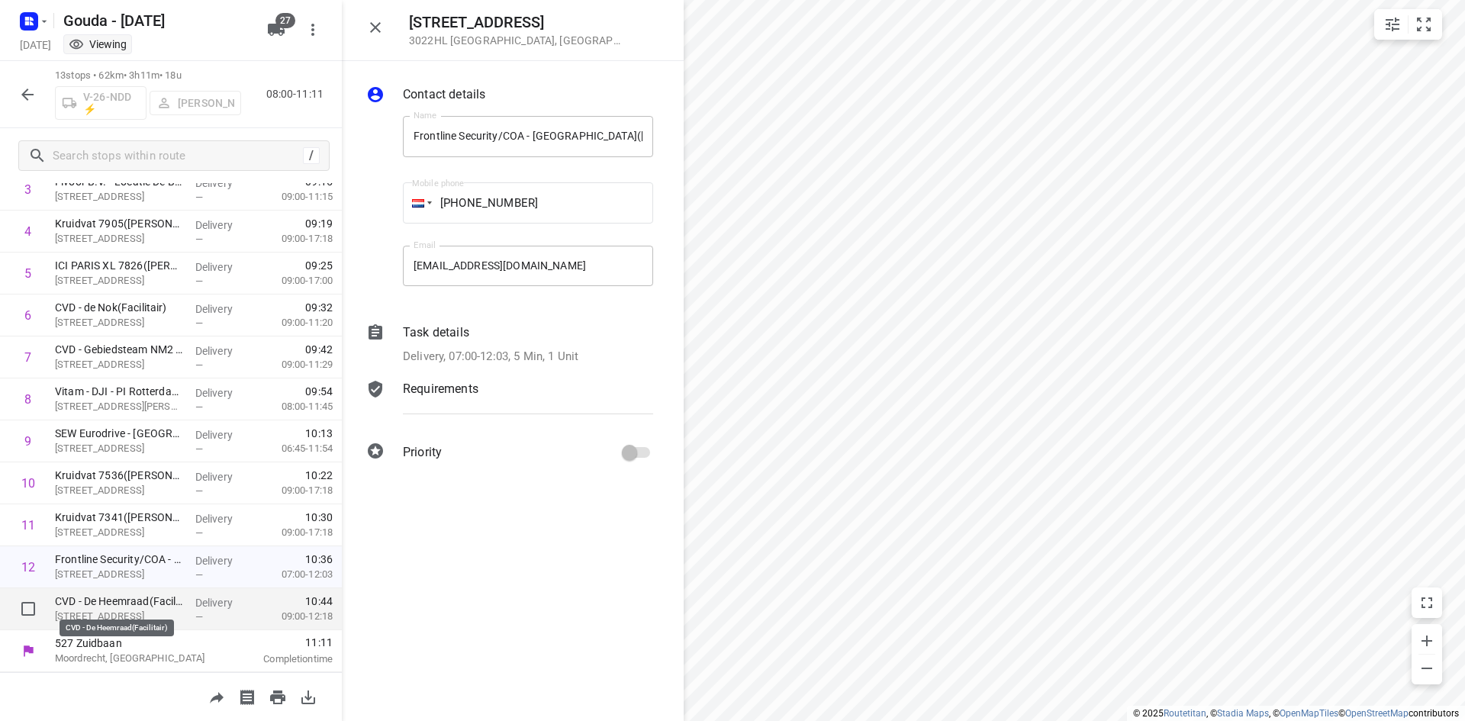
click at [162, 602] on p "CVD - De Heemraad(Facilitair)" at bounding box center [119, 601] width 128 height 15
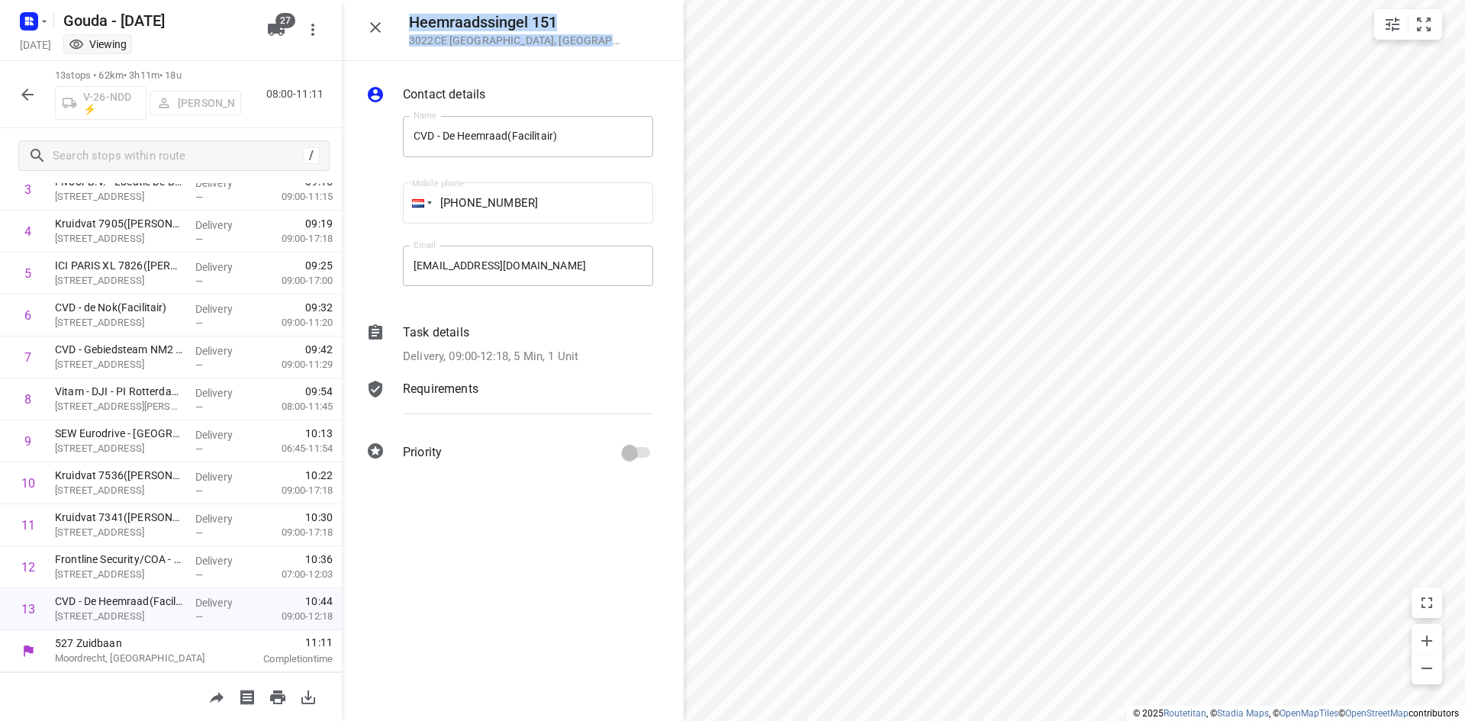
drag, startPoint x: 568, startPoint y: 41, endPoint x: 405, endPoint y: 27, distance: 163.1
click at [405, 27] on div "Heemraadssingel 151 3022CE Rotterdam , Netherlands" at bounding box center [513, 30] width 342 height 61
copy div "Heemraadssingel 151 3022CE Rotterdam , Netherlands"
click at [379, 36] on icon "button" at bounding box center [375, 27] width 18 height 18
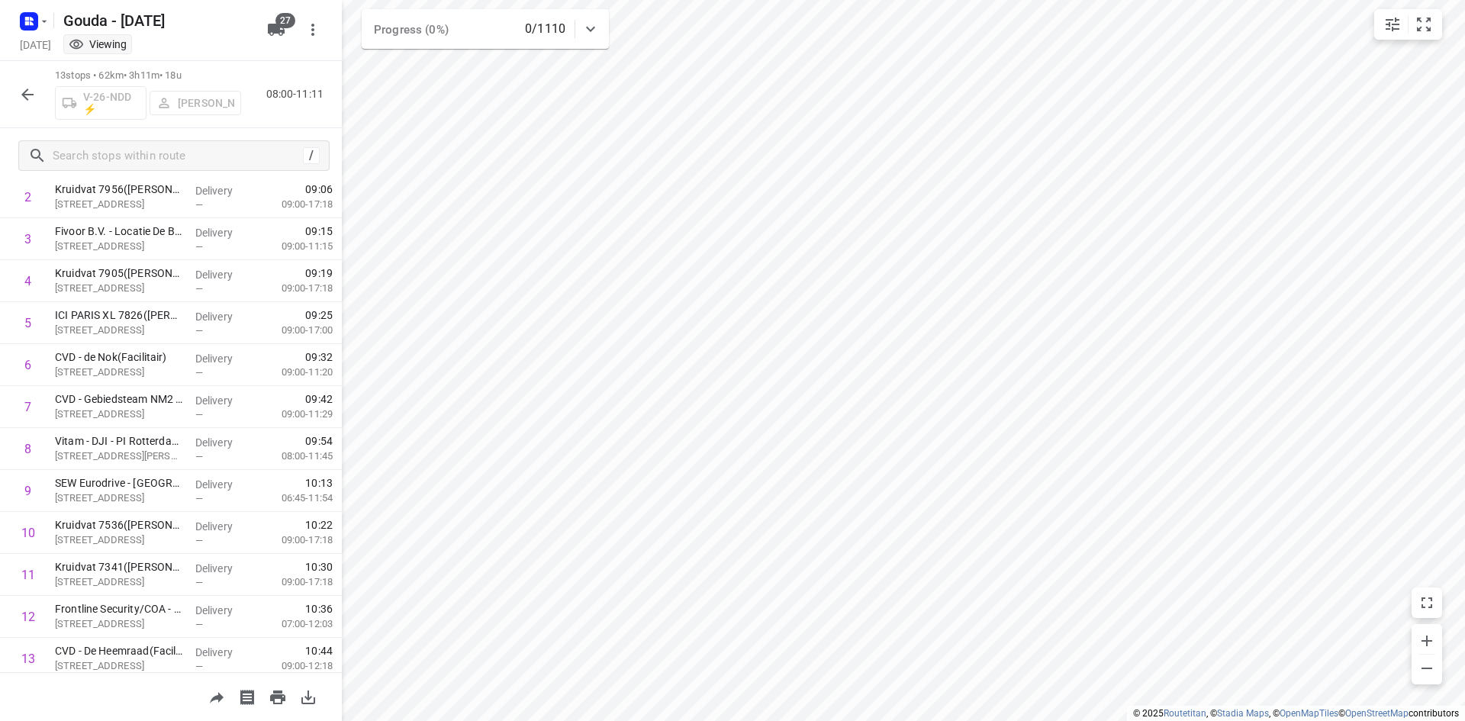
scroll to position [175, 0]
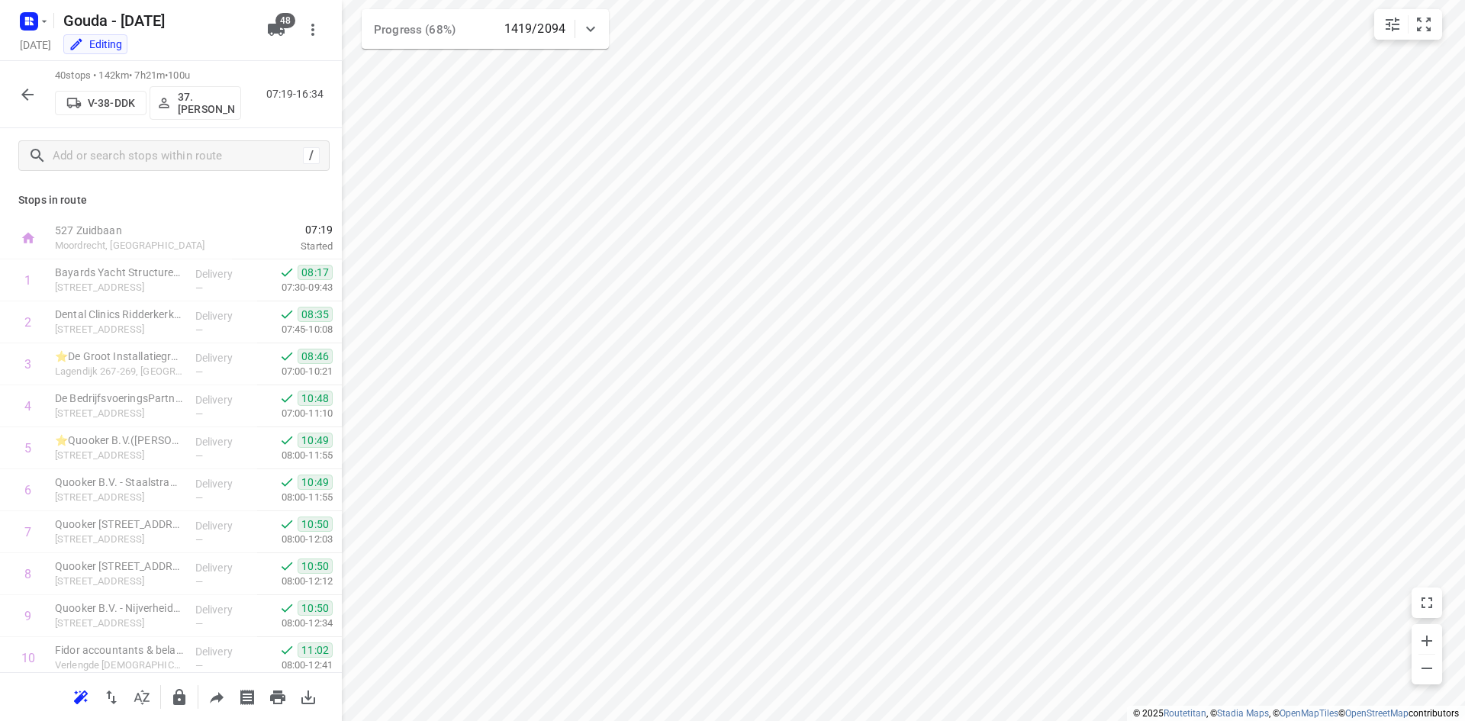
scroll to position [1308, 0]
